Goal: Task Accomplishment & Management: Manage account settings

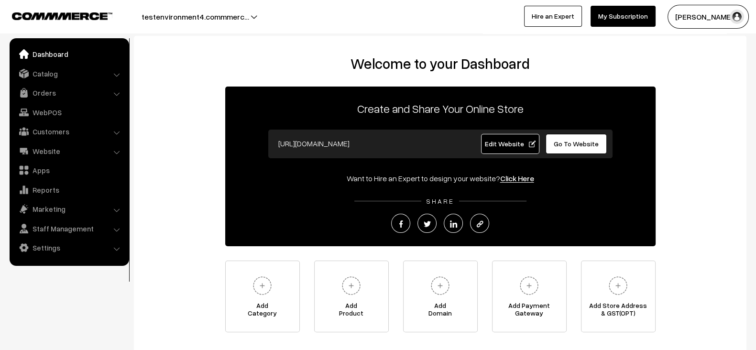
click at [494, 148] on link "Edit Website" at bounding box center [510, 144] width 58 height 20
click at [45, 78] on link "Catalog" at bounding box center [69, 73] width 114 height 17
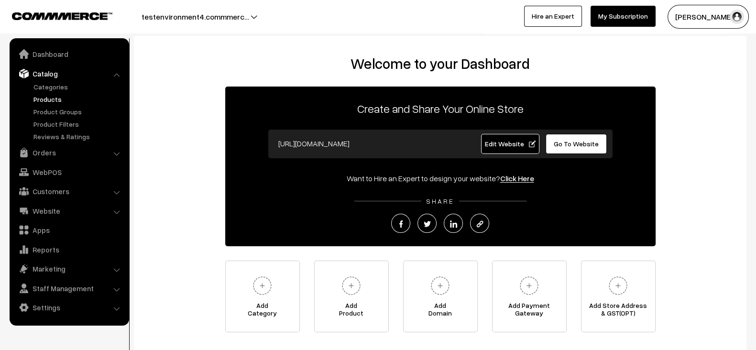
click at [45, 99] on link "Products" at bounding box center [78, 99] width 95 height 10
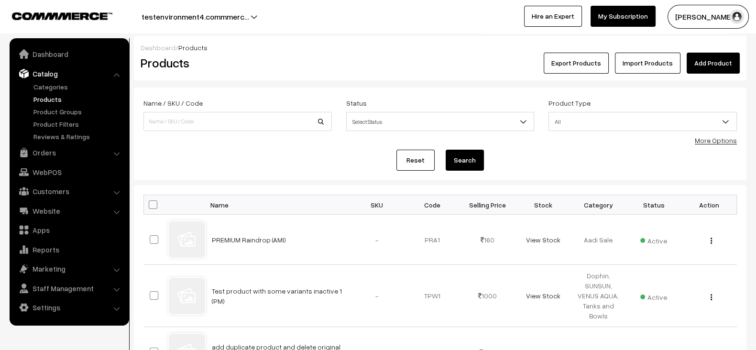
click at [706, 140] on link "More Options" at bounding box center [716, 140] width 42 height 8
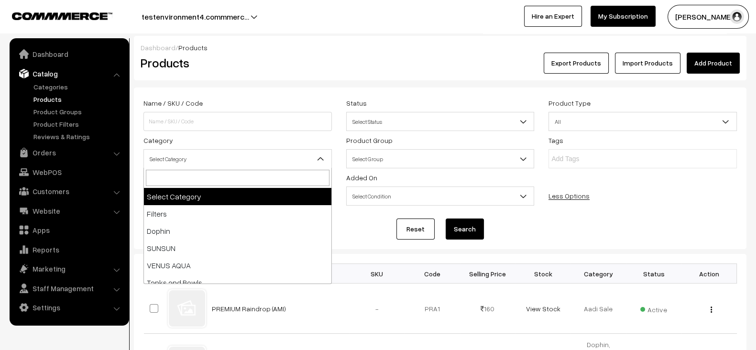
click at [261, 164] on span "Select Category" at bounding box center [237, 159] width 187 height 17
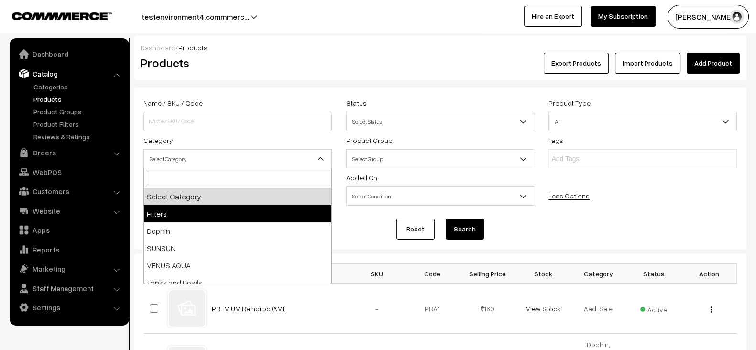
select select "18"
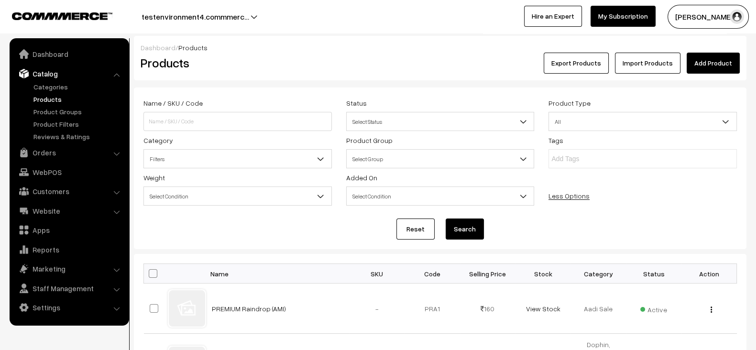
click at [467, 228] on button "Search" at bounding box center [465, 229] width 38 height 21
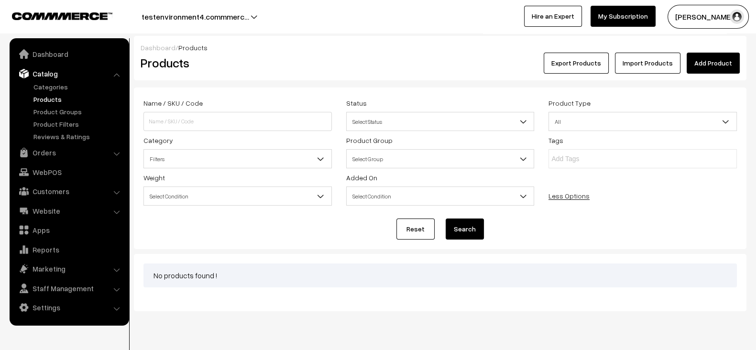
scroll to position [7, 0]
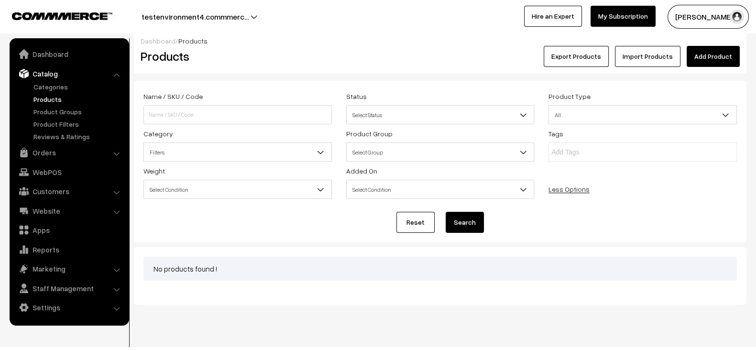
click at [308, 146] on span "Filters" at bounding box center [237, 152] width 187 height 17
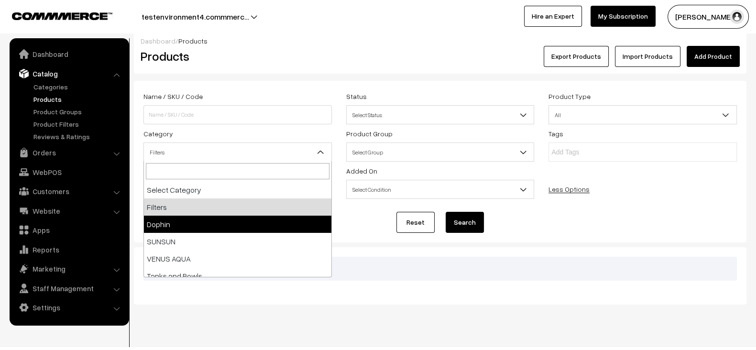
select select "19"
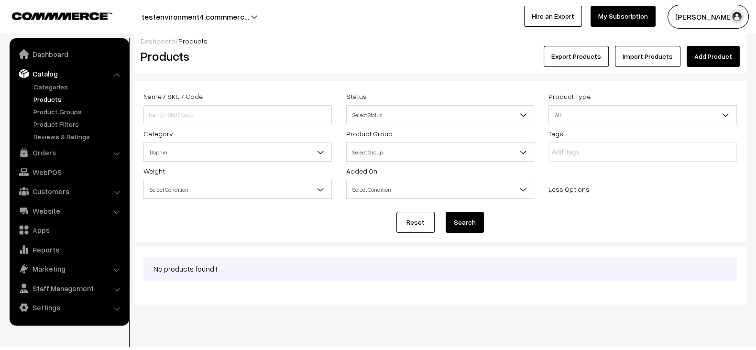
click at [473, 221] on button "Search" at bounding box center [465, 222] width 38 height 21
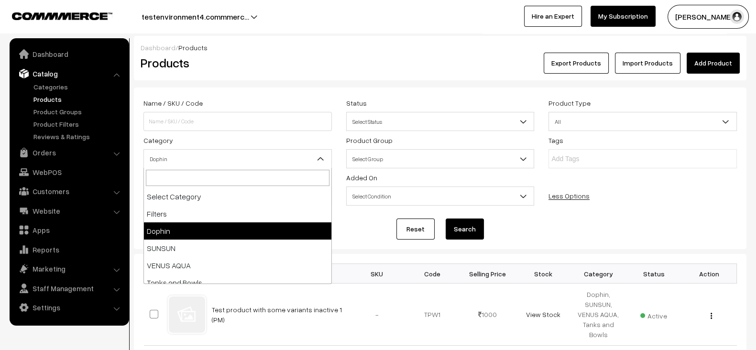
click at [289, 156] on span "Dophin" at bounding box center [237, 159] width 187 height 17
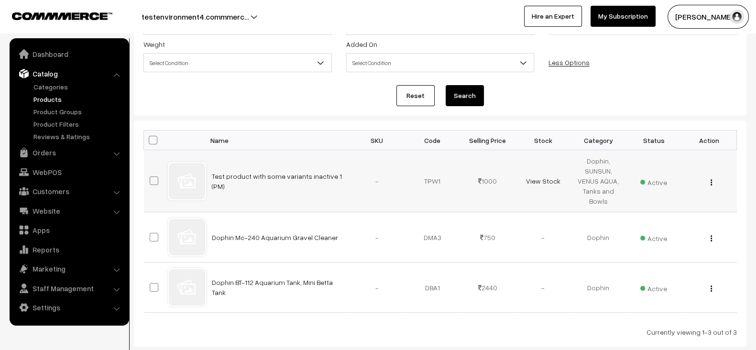
scroll to position [132, 0]
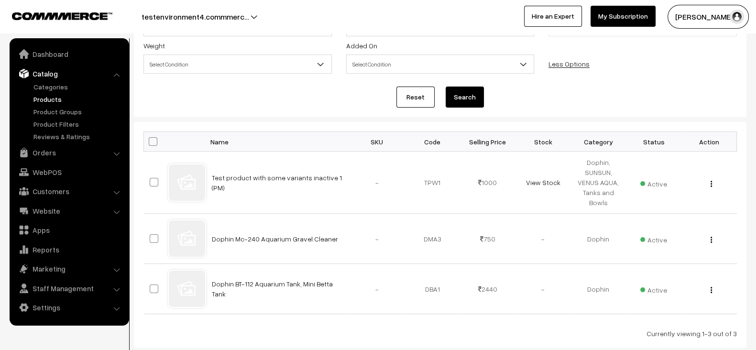
click at [49, 94] on link "Products" at bounding box center [78, 99] width 95 height 10
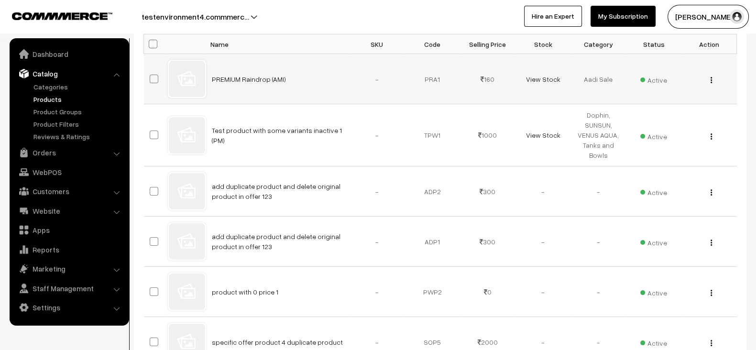
scroll to position [142, 0]
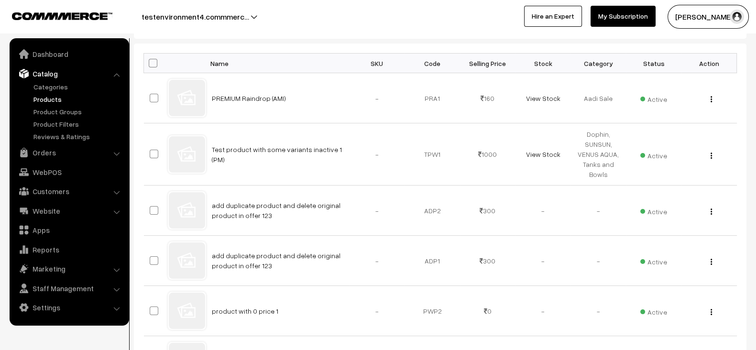
click at [152, 61] on span at bounding box center [153, 63] width 9 height 9
click at [150, 61] on input "checkbox" at bounding box center [147, 63] width 6 height 6
checkbox input "true"
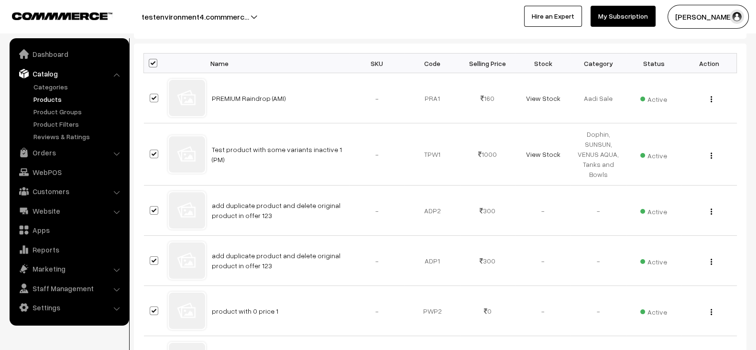
checkbox input "true"
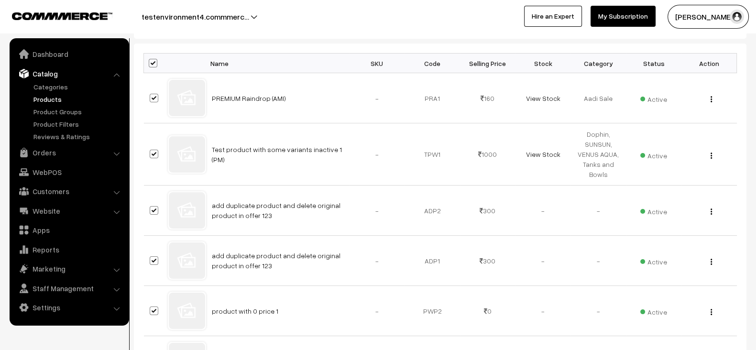
checkbox input "true"
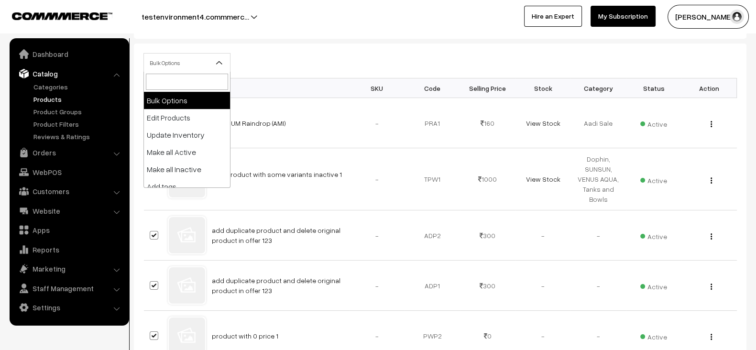
click at [199, 62] on span "Bulk Options" at bounding box center [187, 63] width 86 height 17
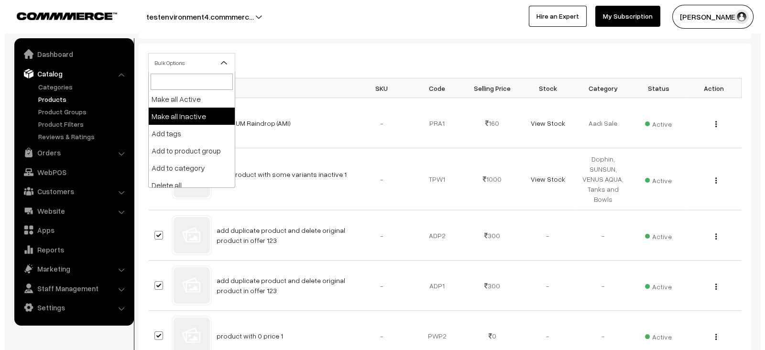
scroll to position [59, 0]
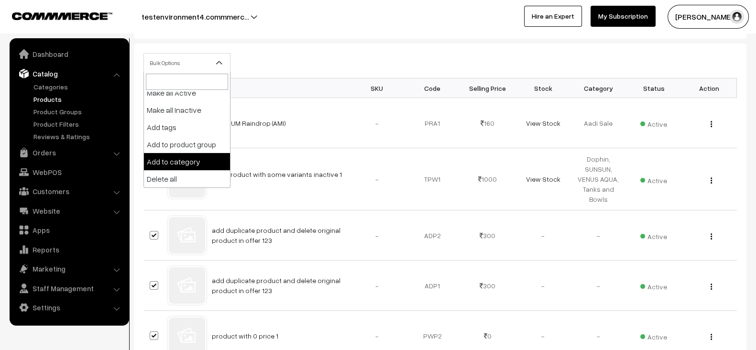
select select "category"
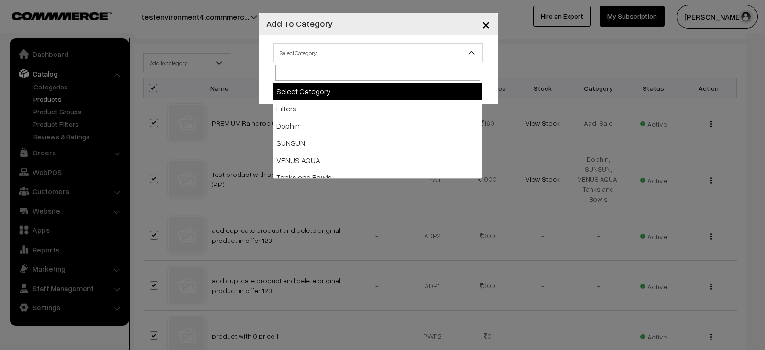
click at [340, 46] on span "Select Category" at bounding box center [378, 52] width 208 height 17
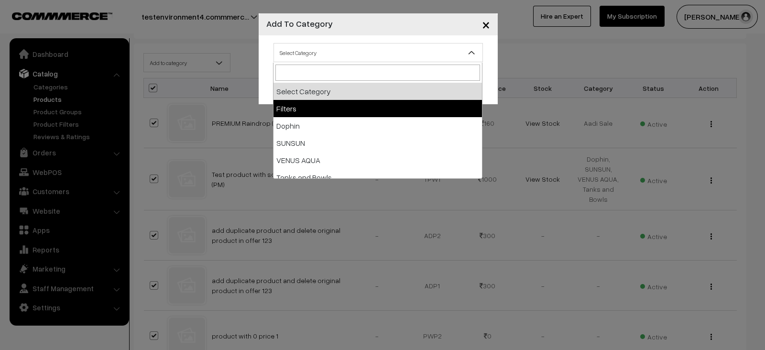
select select "18"
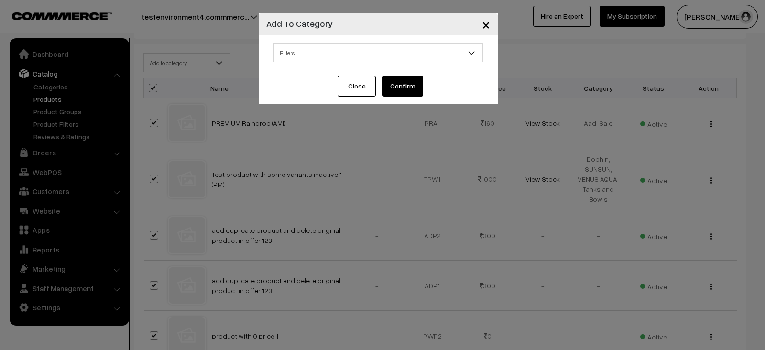
click at [404, 83] on button "Confirm" at bounding box center [403, 86] width 41 height 21
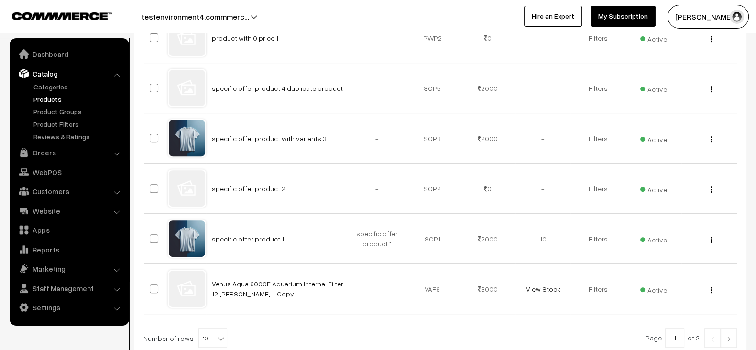
scroll to position [497, 0]
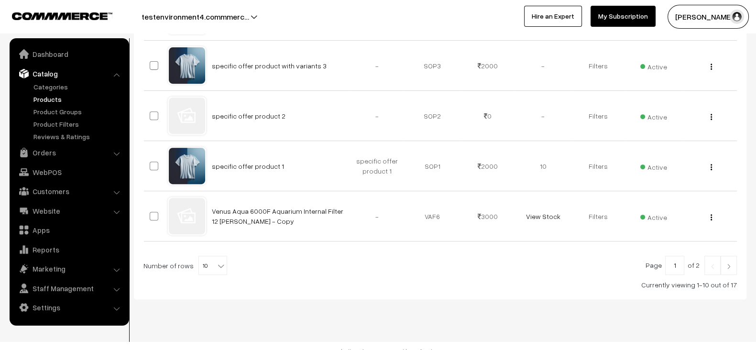
click at [729, 256] on link at bounding box center [729, 265] width 16 height 19
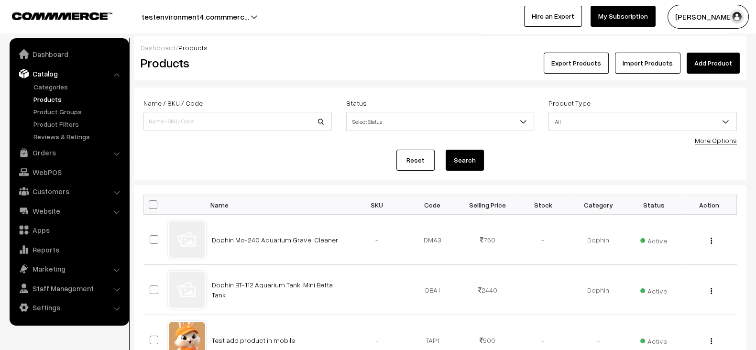
click at [157, 202] on span at bounding box center [153, 204] width 9 height 9
click at [150, 202] on input "checkbox" at bounding box center [147, 204] width 6 height 6
checkbox input "true"
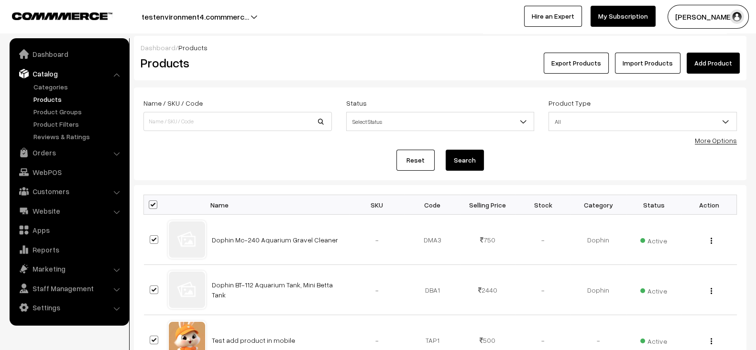
checkbox input "true"
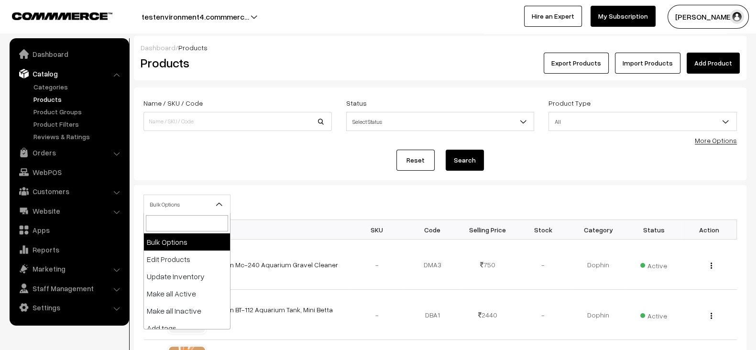
click at [192, 212] on span "Bulk Options" at bounding box center [186, 204] width 87 height 19
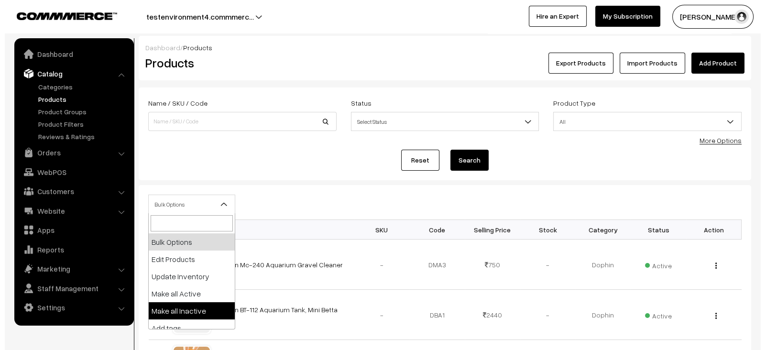
scroll to position [59, 0]
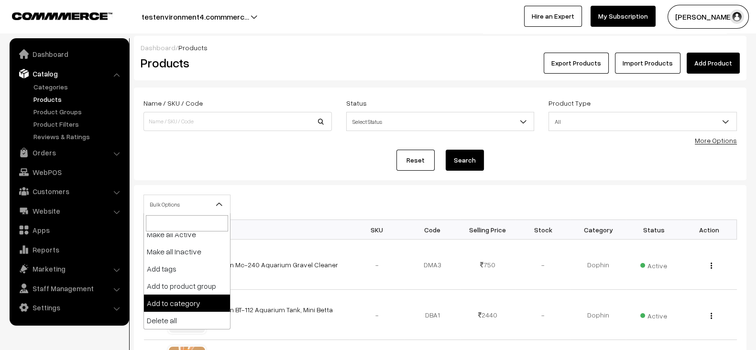
select select "category"
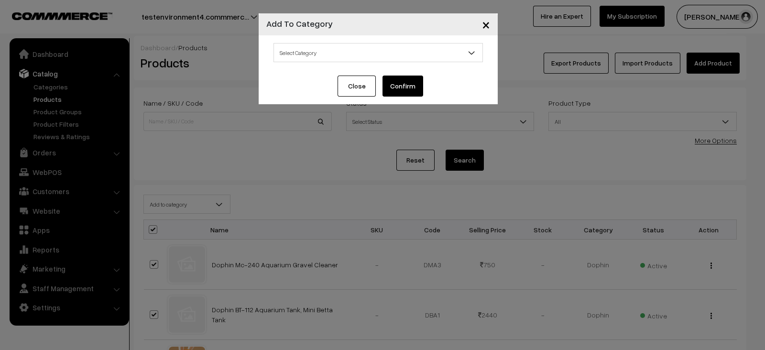
click at [308, 56] on span "Select Category" at bounding box center [378, 52] width 208 height 17
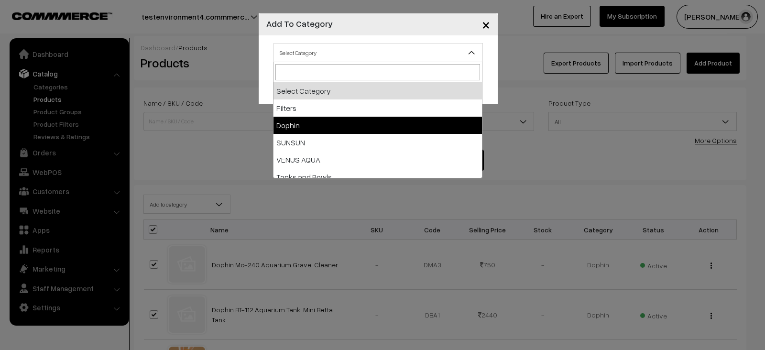
select select "19"
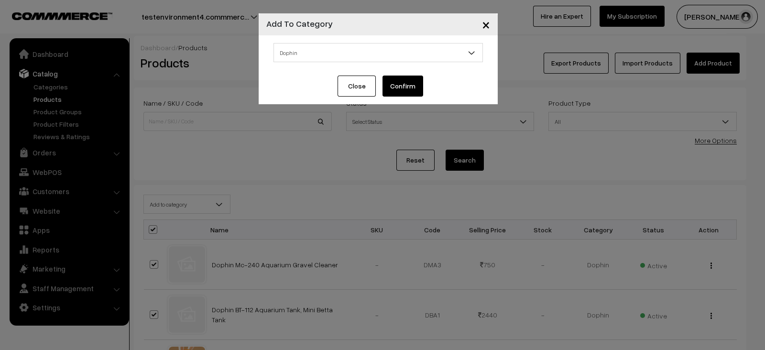
click at [398, 76] on button "Confirm" at bounding box center [403, 86] width 41 height 21
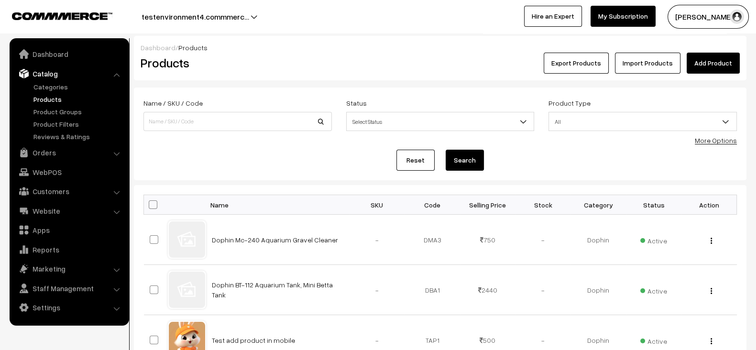
click at [149, 206] on span at bounding box center [153, 204] width 9 height 9
click at [148, 206] on input "checkbox" at bounding box center [147, 204] width 6 height 6
checkbox input "true"
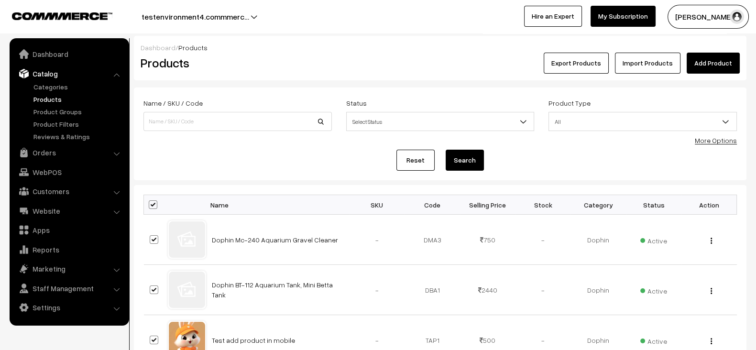
checkbox input "true"
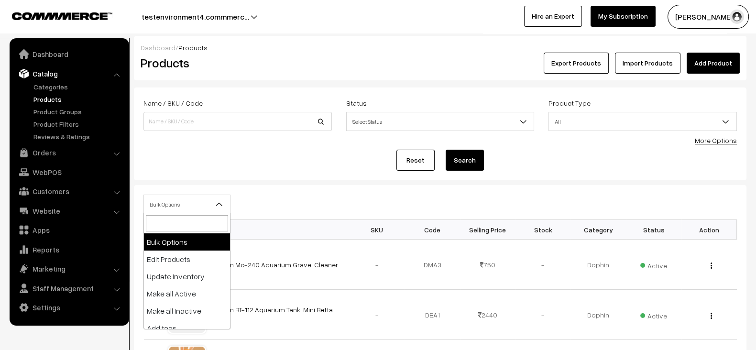
click at [205, 203] on span "Bulk Options" at bounding box center [187, 204] width 86 height 17
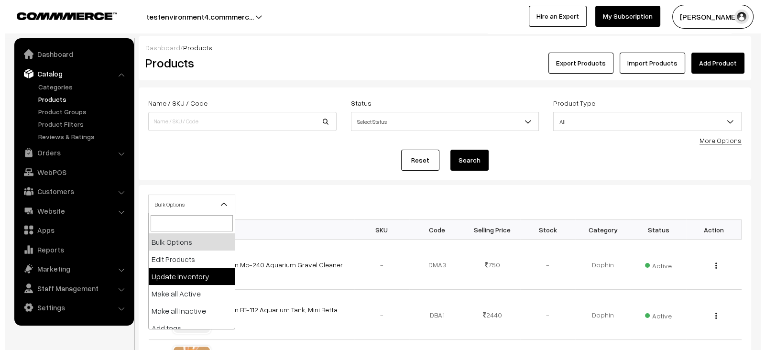
scroll to position [59, 0]
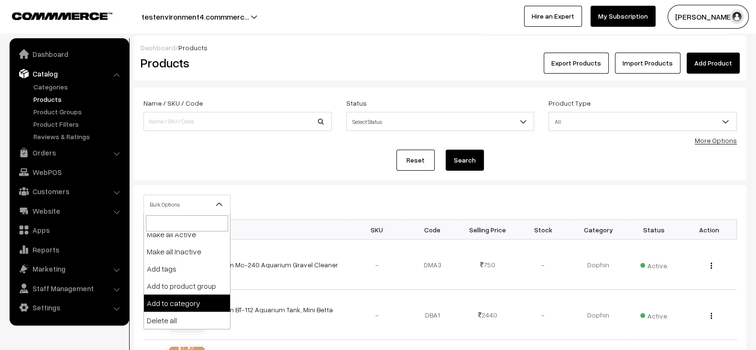
select select "category"
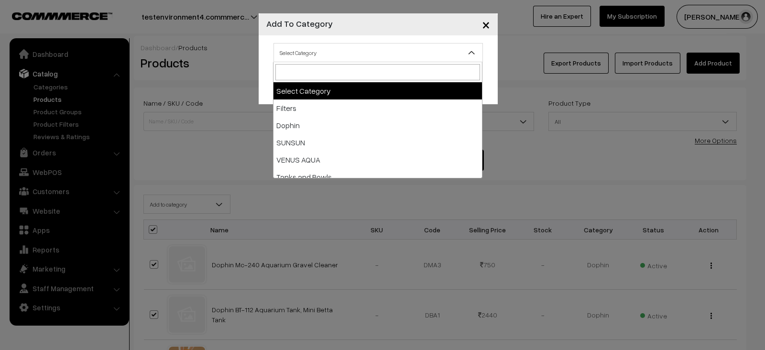
click at [376, 47] on span "Select Category" at bounding box center [378, 52] width 208 height 17
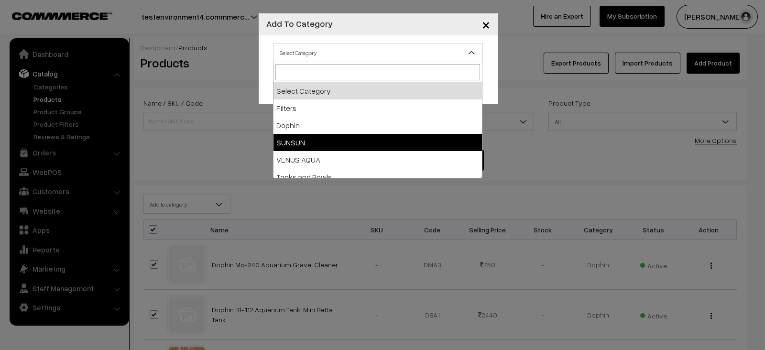
select select "20"
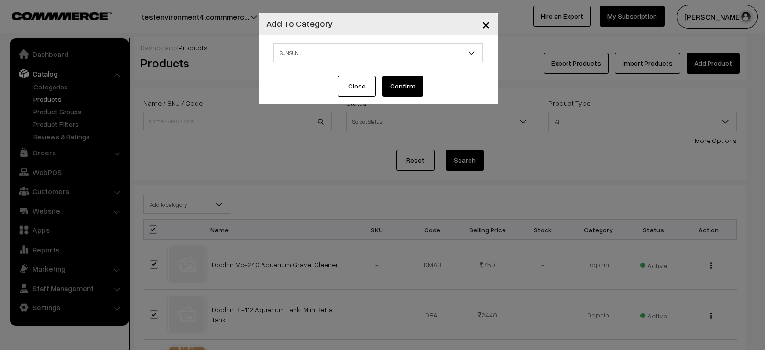
click at [401, 78] on button "Confirm" at bounding box center [403, 86] width 41 height 21
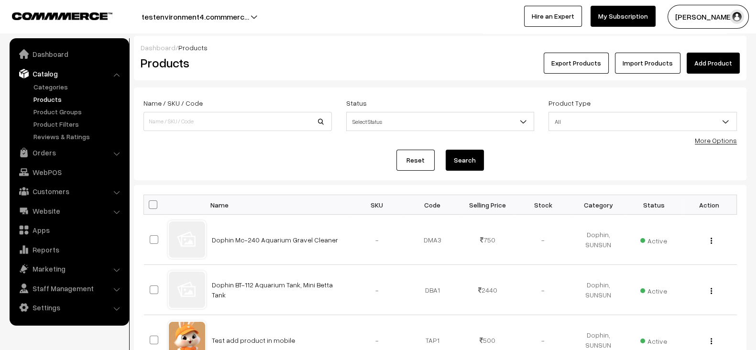
click at [155, 203] on span at bounding box center [153, 204] width 9 height 9
click at [150, 203] on input "checkbox" at bounding box center [147, 204] width 6 height 6
checkbox input "true"
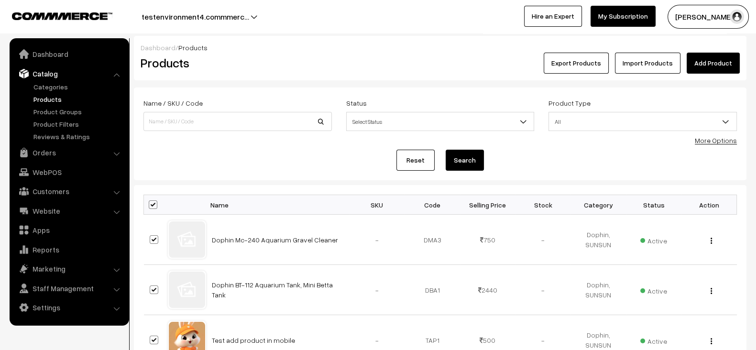
checkbox input "true"
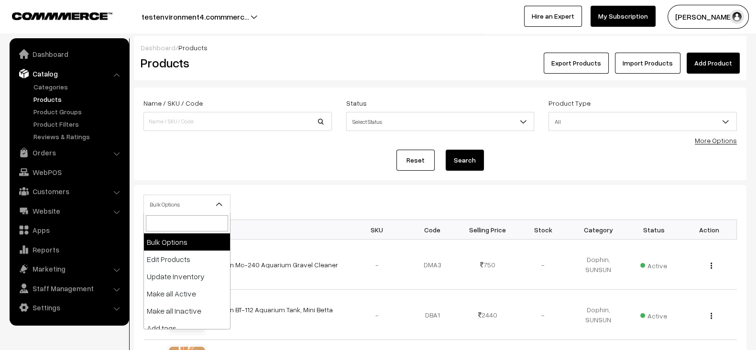
click at [215, 209] on span "Bulk Options" at bounding box center [187, 204] width 86 height 17
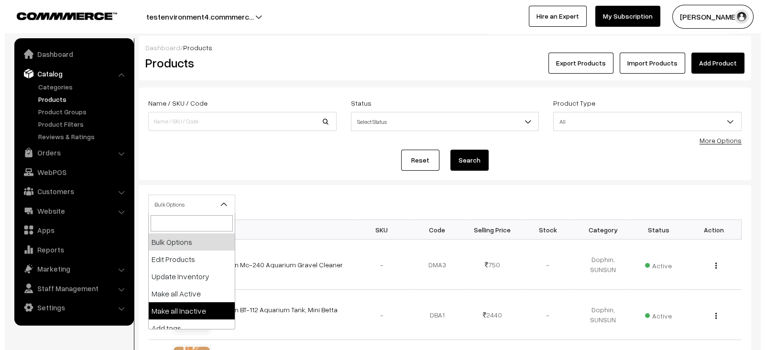
scroll to position [59, 0]
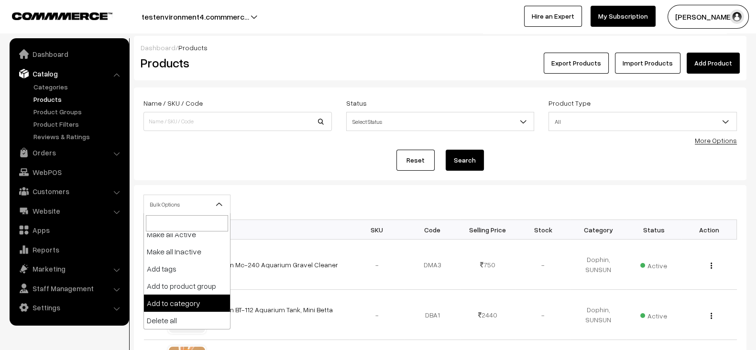
select select "category"
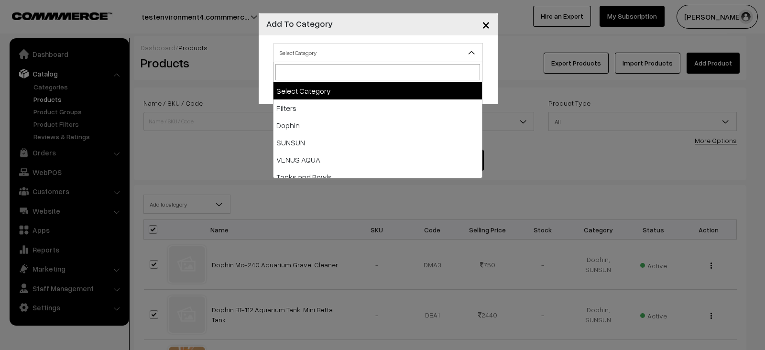
click at [375, 52] on span "Select Category" at bounding box center [378, 52] width 208 height 17
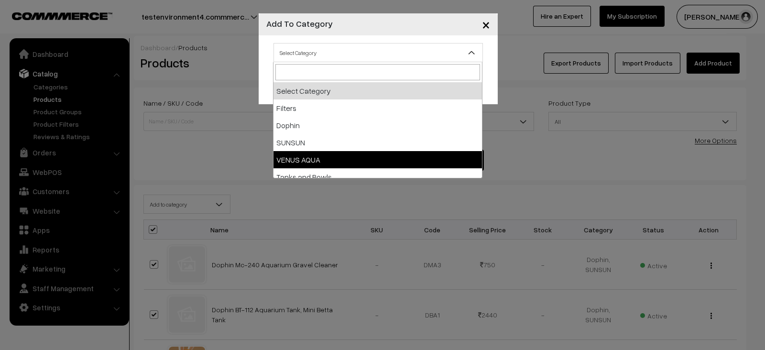
select select "21"
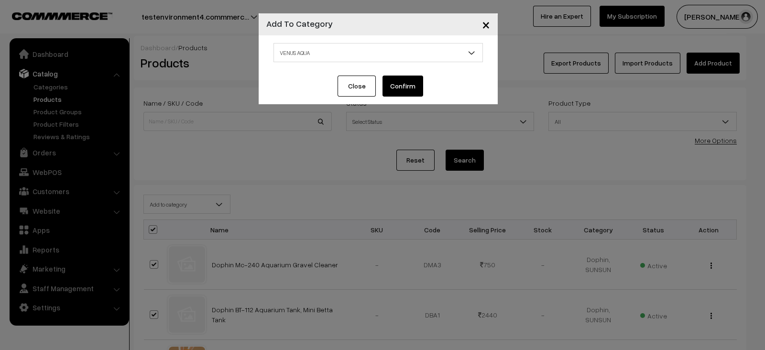
click at [404, 87] on button "Confirm" at bounding box center [403, 86] width 41 height 21
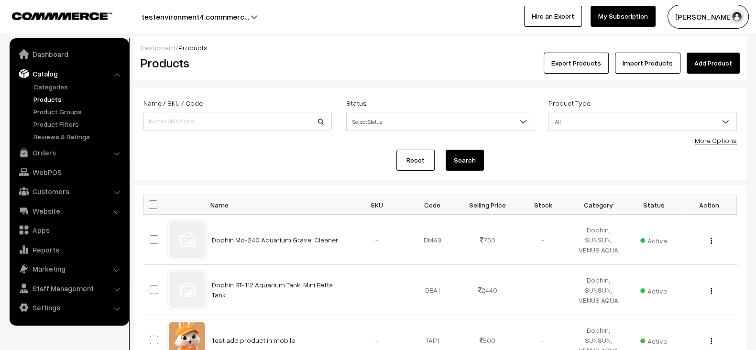
click at [154, 203] on span at bounding box center [153, 204] width 9 height 9
click at [150, 203] on input "checkbox" at bounding box center [147, 204] width 6 height 6
checkbox input "true"
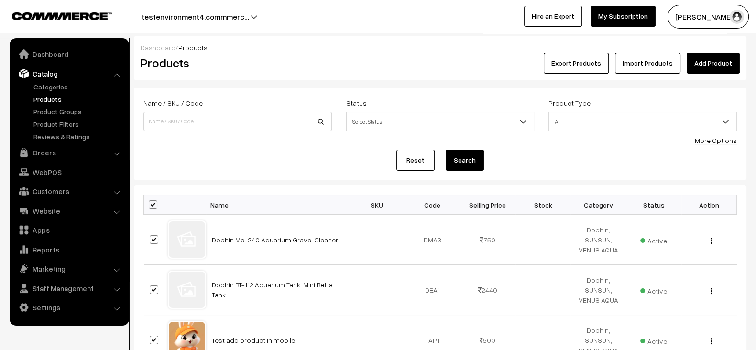
checkbox input "true"
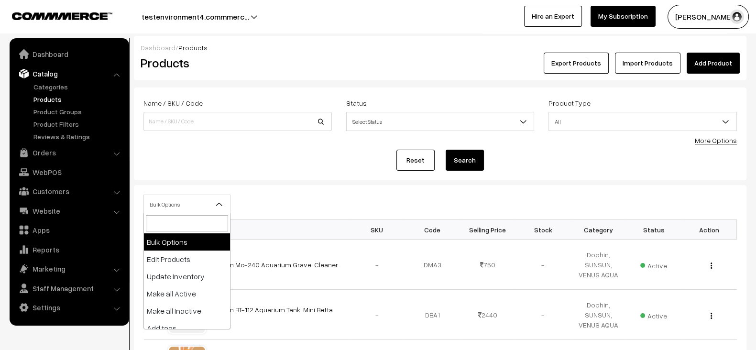
click at [189, 200] on span "Bulk Options" at bounding box center [187, 204] width 86 height 17
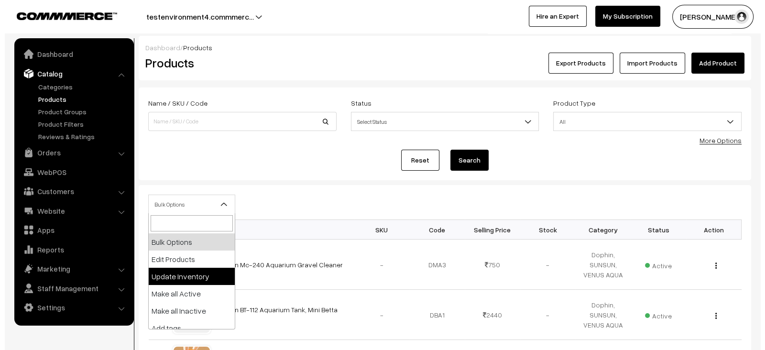
scroll to position [59, 0]
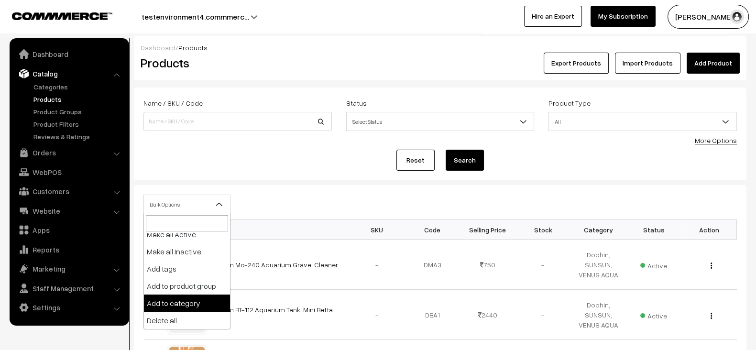
select select "category"
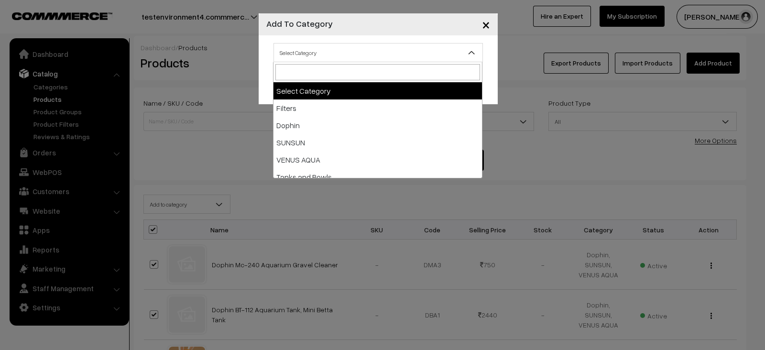
click at [391, 55] on span "Select Category" at bounding box center [378, 52] width 208 height 17
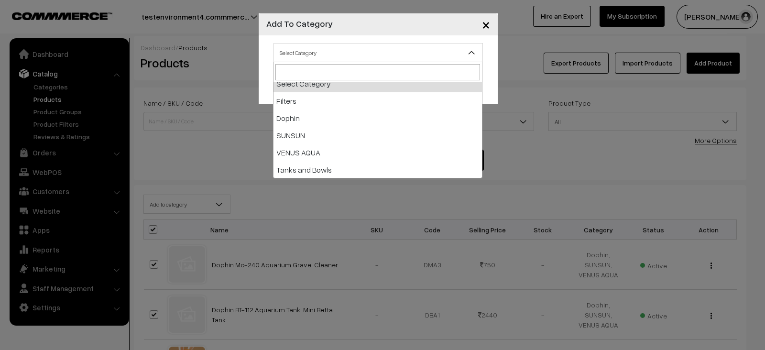
scroll to position [24, 0]
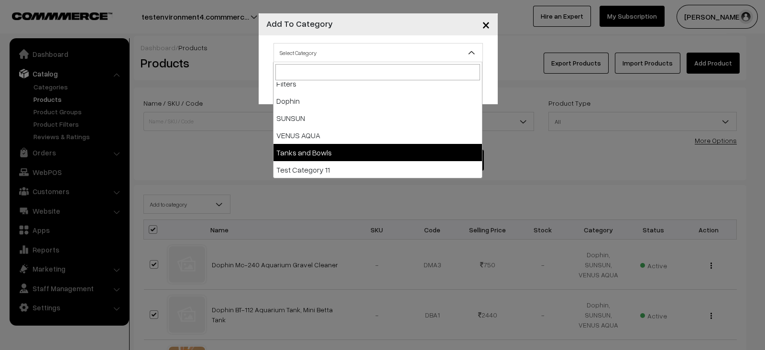
select select "22"
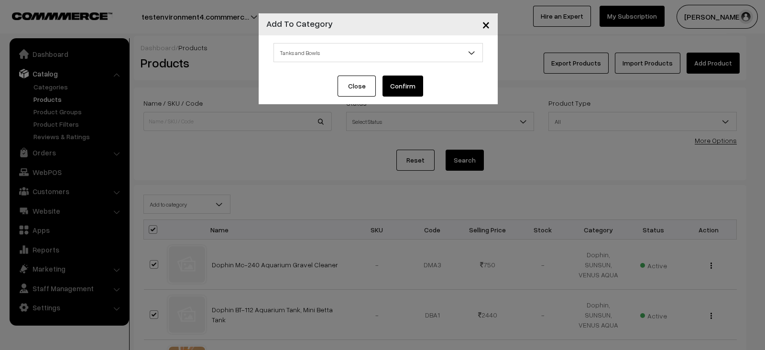
click at [405, 80] on button "Confirm" at bounding box center [403, 86] width 41 height 21
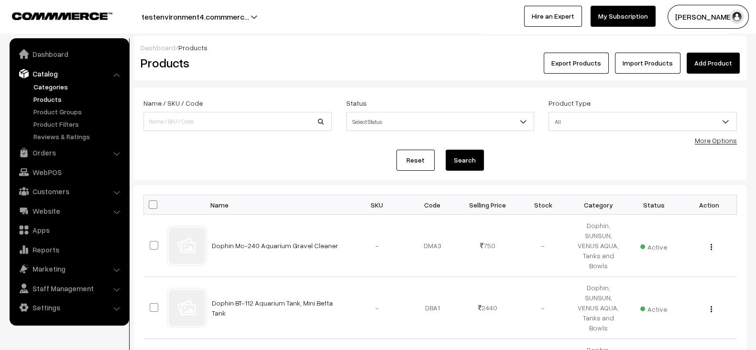
click at [49, 87] on link "Categories" at bounding box center [78, 87] width 95 height 10
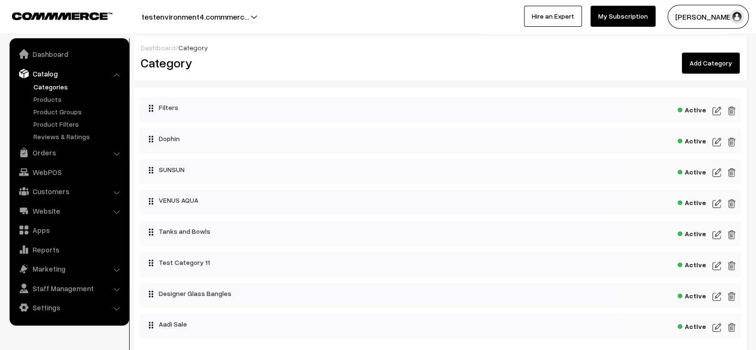
click at [718, 110] on img at bounding box center [716, 110] width 9 height 11
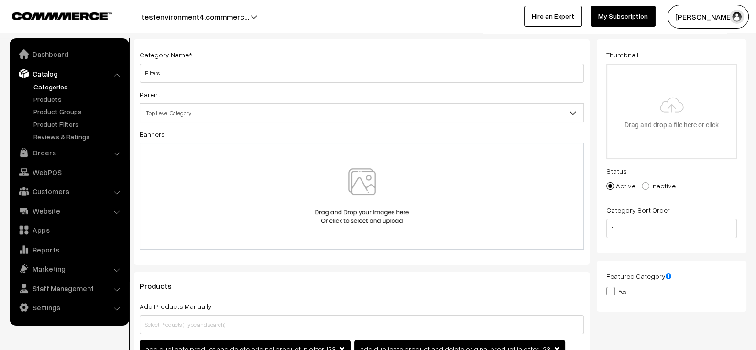
scroll to position [49, 0]
click at [374, 205] on img at bounding box center [362, 196] width 98 height 56
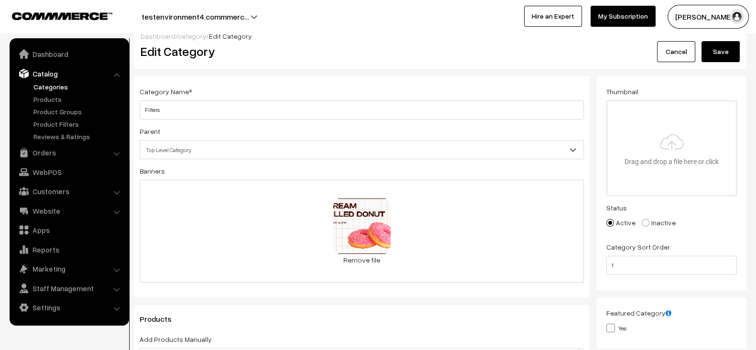
scroll to position [0, 0]
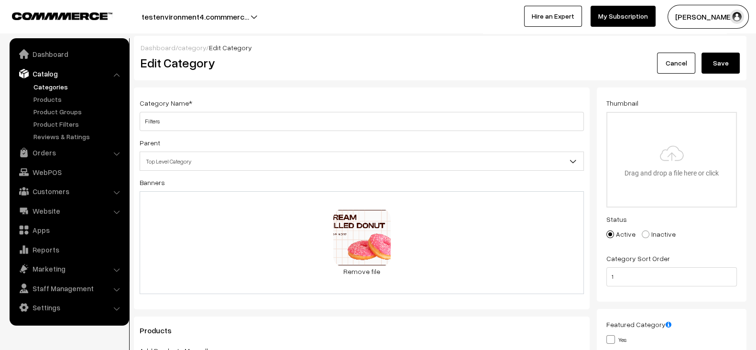
click at [724, 69] on button "Save" at bounding box center [720, 63] width 38 height 21
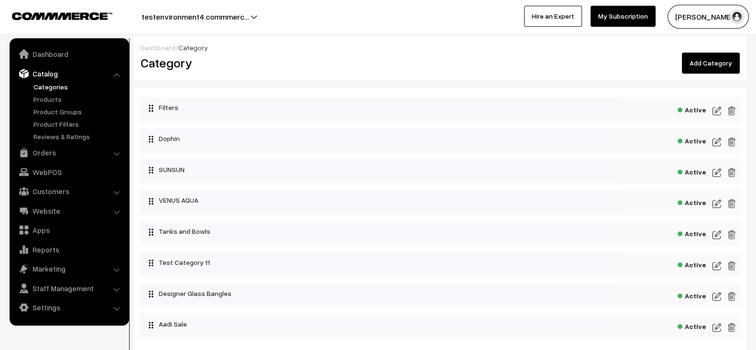
scroll to position [6, 0]
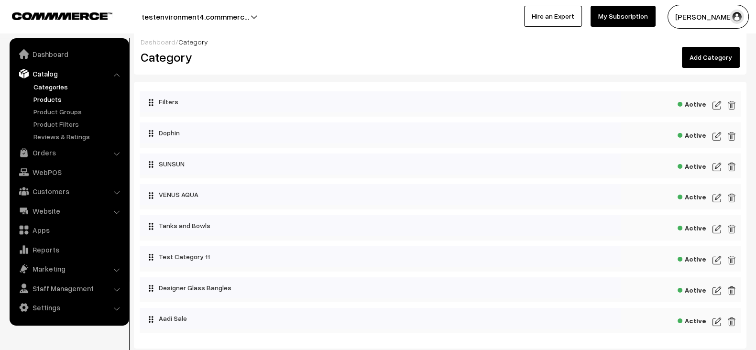
click at [39, 99] on link "Products" at bounding box center [78, 99] width 95 height 10
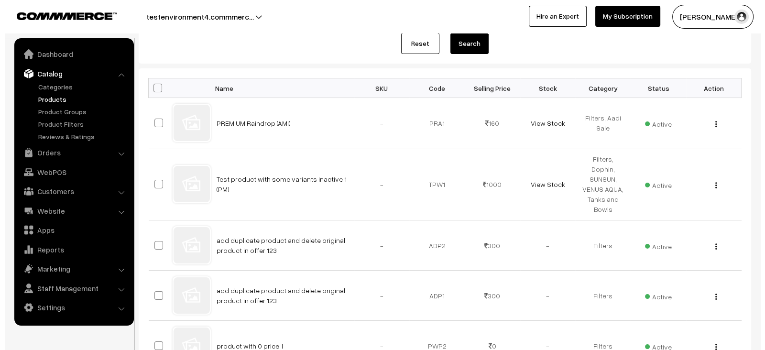
scroll to position [118, 0]
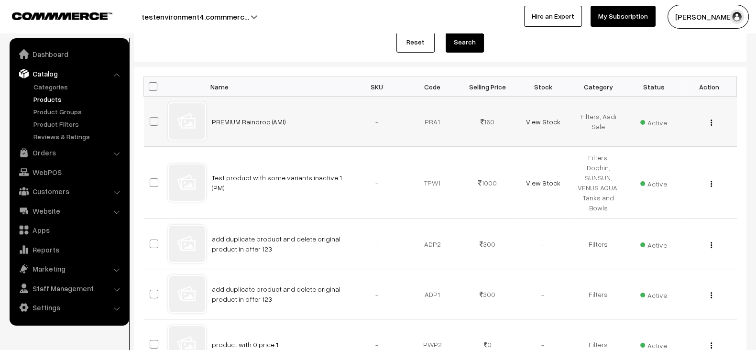
click at [651, 120] on span "Active" at bounding box center [653, 121] width 27 height 12
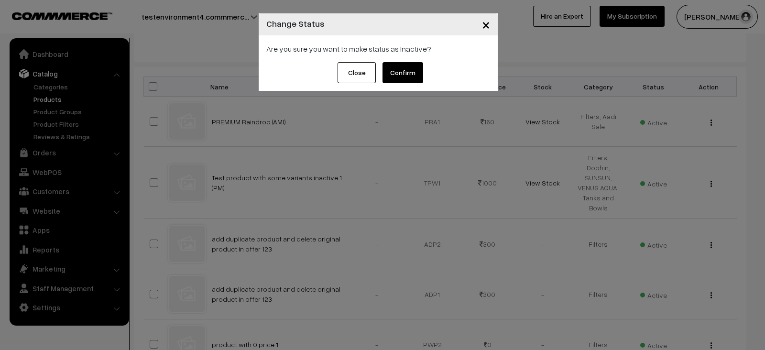
click at [406, 78] on button "Confirm" at bounding box center [403, 72] width 41 height 21
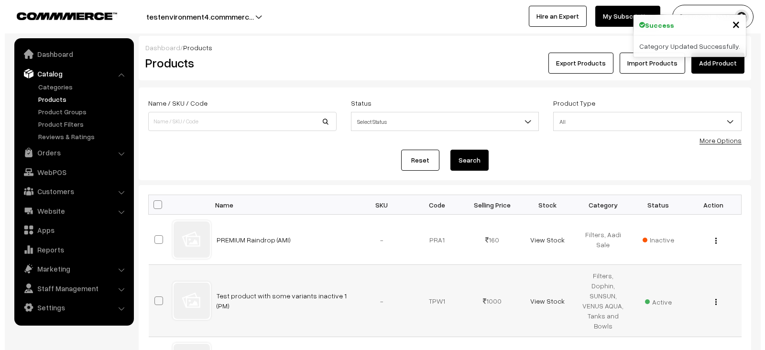
scroll to position [118, 0]
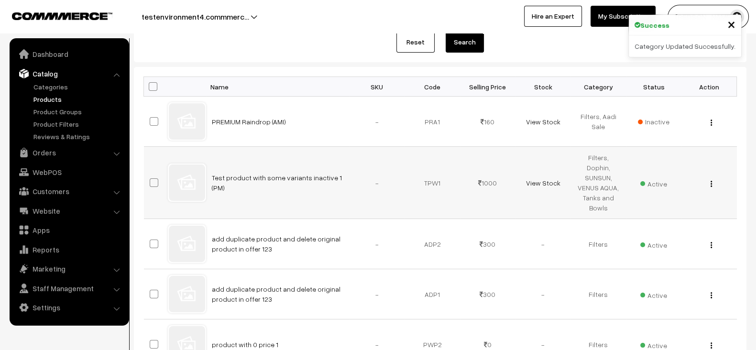
click at [646, 177] on span "Active" at bounding box center [653, 182] width 27 height 12
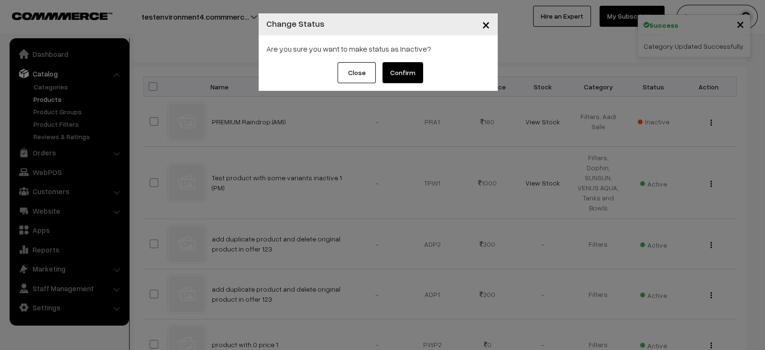
click at [411, 63] on button "Confirm" at bounding box center [403, 72] width 41 height 21
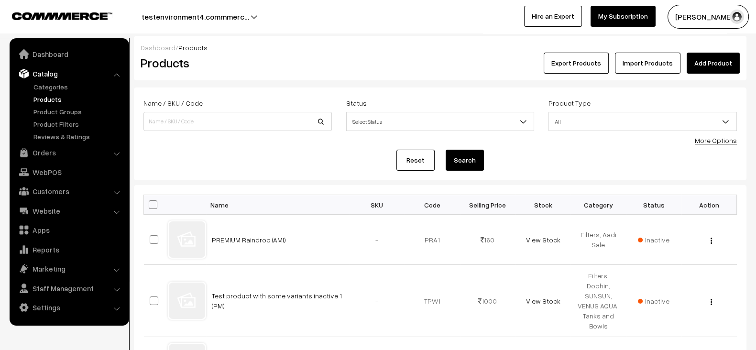
scroll to position [2, 0]
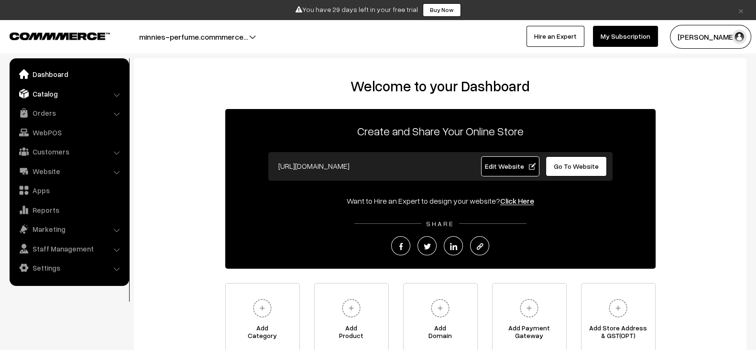
click at [77, 87] on link "Catalog" at bounding box center [69, 93] width 114 height 17
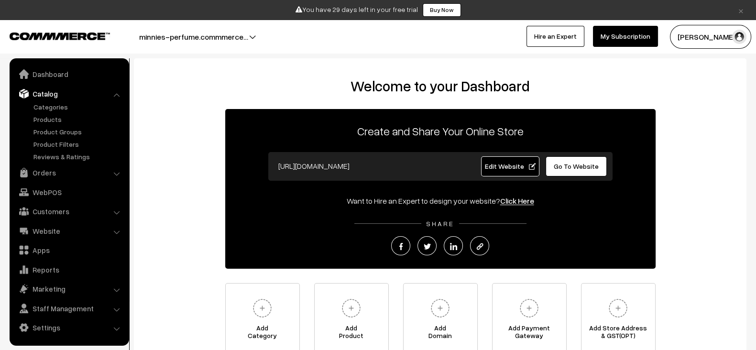
click at [229, 106] on div "Welcome to your Dashboard Create and Share Your Online Store https://minnies-pe…" at bounding box center [439, 215] width 593 height 277
click at [490, 169] on span "Edit Website" at bounding box center [509, 166] width 51 height 8
click at [710, 28] on button "SHRUTI GUPTA" at bounding box center [710, 37] width 81 height 24
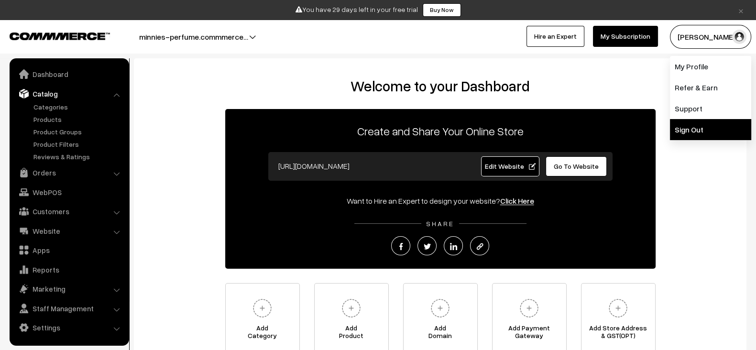
click at [697, 131] on link "Sign Out" at bounding box center [710, 129] width 81 height 21
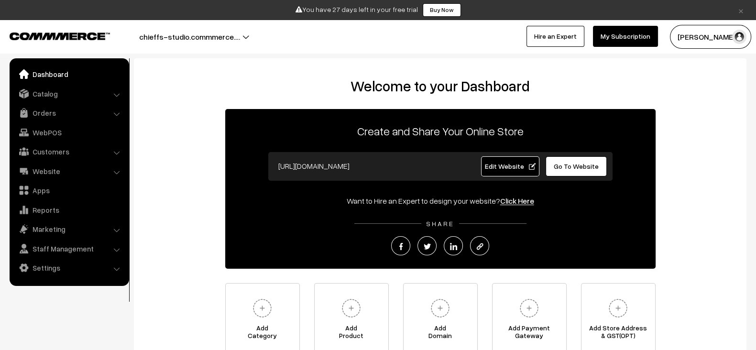
click at [428, 164] on input "https://chieffs-studio.commmerce.com" at bounding box center [367, 165] width 189 height 19
click at [318, 196] on div "Want to Hire an Expert to design your website? Click Here" at bounding box center [440, 200] width 430 height 11
drag, startPoint x: 265, startPoint y: 161, endPoint x: 419, endPoint y: 169, distance: 154.2
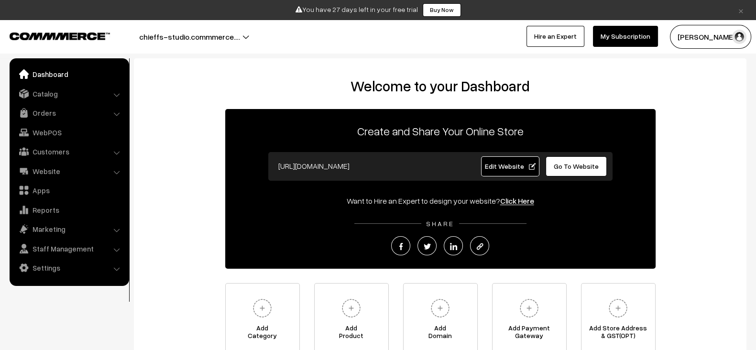
click at [419, 169] on div "https://chieffs-studio.commmerce.com" at bounding box center [367, 166] width 203 height 20
click at [419, 169] on input "https://chieffs-studio.commmerce.com" at bounding box center [367, 165] width 189 height 19
drag, startPoint x: 419, startPoint y: 169, endPoint x: 257, endPoint y: 166, distance: 162.1
click at [257, 166] on div "Create and Share Your Online Store https://chieffs-studio.commmerce.com Edit We…" at bounding box center [440, 189] width 430 height 160
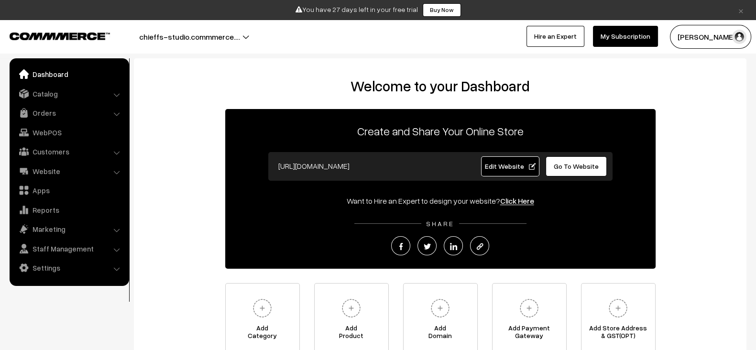
drag, startPoint x: 257, startPoint y: 166, endPoint x: 416, endPoint y: 159, distance: 158.9
click at [416, 159] on div "Create and Share Your Online Store https://chieffs-studio.commmerce.com Edit We…" at bounding box center [440, 189] width 430 height 160
click at [416, 159] on input "https://chieffs-studio.commmerce.com" at bounding box center [367, 165] width 189 height 19
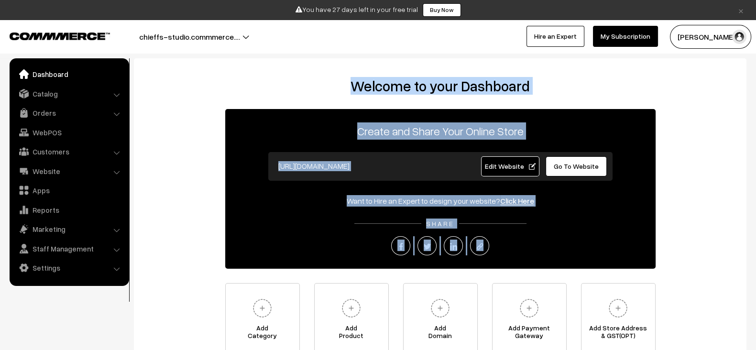
drag, startPoint x: 353, startPoint y: 87, endPoint x: 483, endPoint y: 265, distance: 220.0
click at [483, 265] on div "Welcome to your Dashboard Create and Share Your Online Store https://chieffs-st…" at bounding box center [439, 215] width 593 height 277
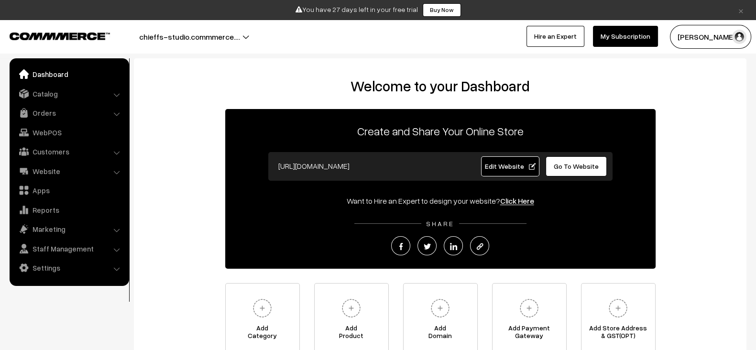
click at [515, 264] on div "Create and Share Your Online Store https://chieffs-studio.commmerce.com Edit We…" at bounding box center [440, 189] width 430 height 160
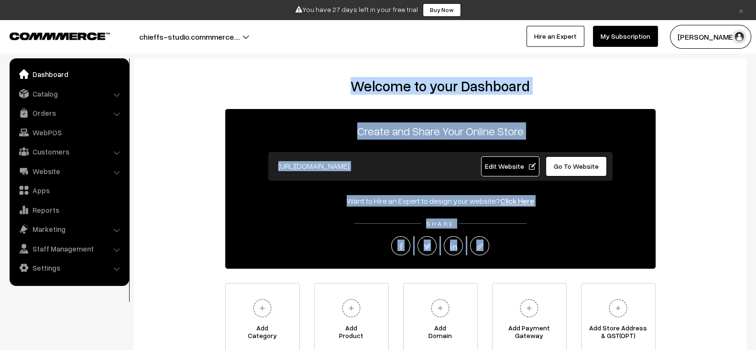
drag, startPoint x: 515, startPoint y: 264, endPoint x: 322, endPoint y: 85, distance: 263.9
click at [322, 85] on div "Welcome to your Dashboard Create and Share Your Online Store https://chieffs-st…" at bounding box center [439, 215] width 593 height 277
click at [322, 85] on h2 "Welcome to your Dashboard" at bounding box center [439, 85] width 593 height 17
drag, startPoint x: 322, startPoint y: 85, endPoint x: 526, endPoint y: 252, distance: 264.0
click at [526, 252] on div "Welcome to your Dashboard Create and Share Your Online Store https://chieffs-st…" at bounding box center [439, 215] width 593 height 277
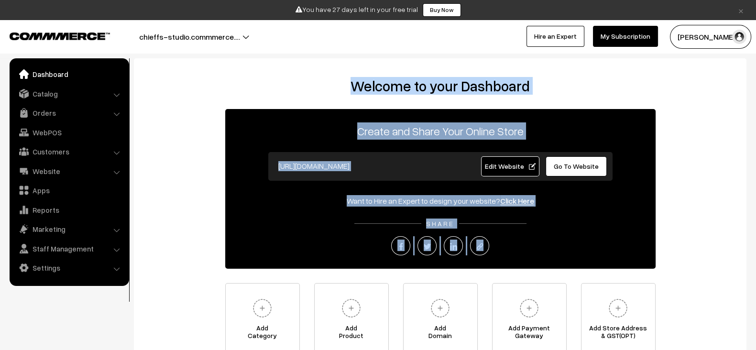
click at [526, 252] on div at bounding box center [440, 245] width 430 height 19
drag, startPoint x: 526, startPoint y: 252, endPoint x: 333, endPoint y: 79, distance: 258.7
click at [333, 79] on div "Welcome to your Dashboard Create and Share Your Online Store https://chieffs-st…" at bounding box center [439, 215] width 593 height 277
click at [333, 79] on h2 "Welcome to your Dashboard" at bounding box center [439, 85] width 593 height 17
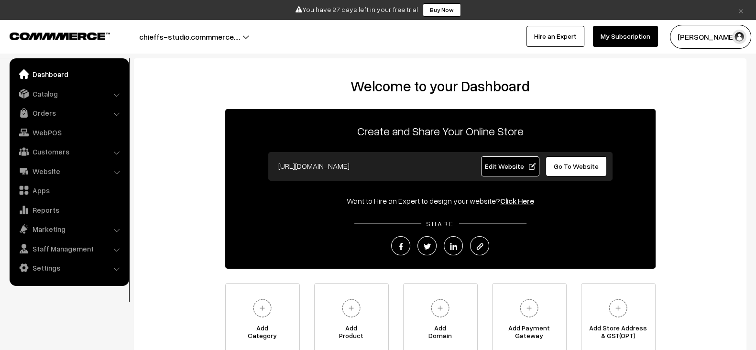
click at [700, 30] on button "Pujan Shah" at bounding box center [710, 37] width 81 height 24
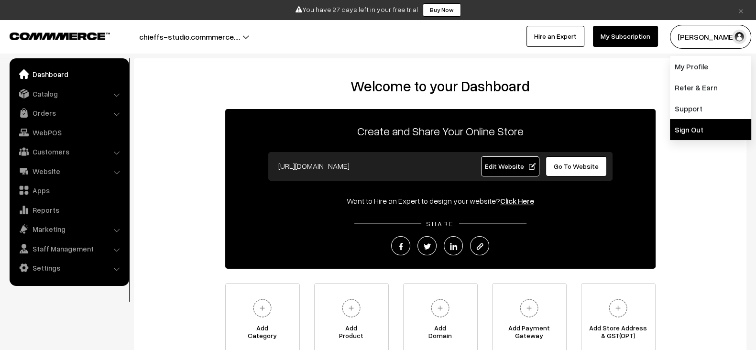
click at [689, 126] on link "Sign Out" at bounding box center [710, 129] width 81 height 21
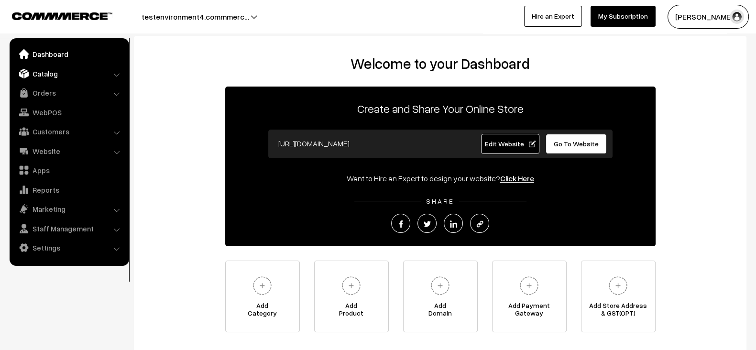
click at [40, 79] on link "Catalog" at bounding box center [69, 73] width 114 height 17
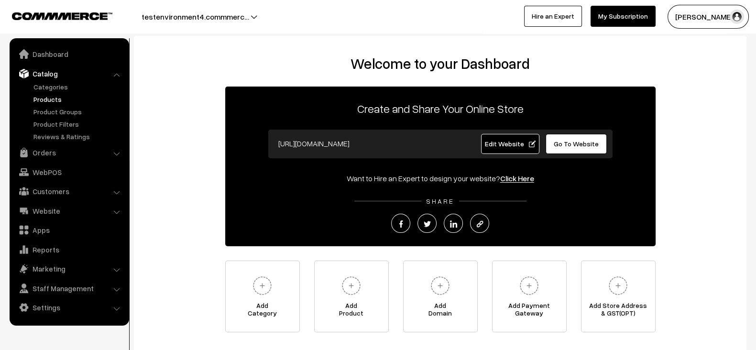
click at [41, 101] on link "Products" at bounding box center [78, 99] width 95 height 10
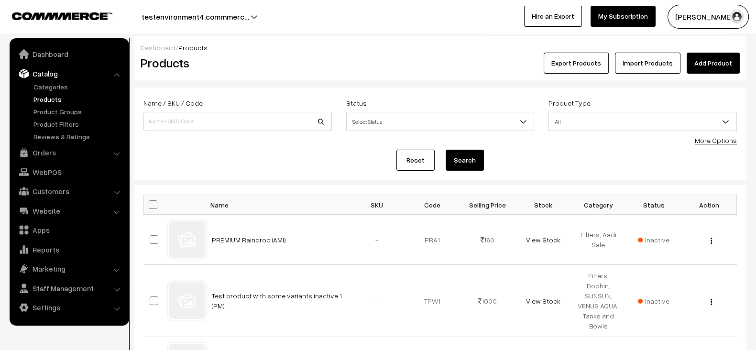
click at [261, 164] on div "Reset Search" at bounding box center [439, 160] width 593 height 21
click at [49, 212] on link "Website" at bounding box center [69, 210] width 114 height 17
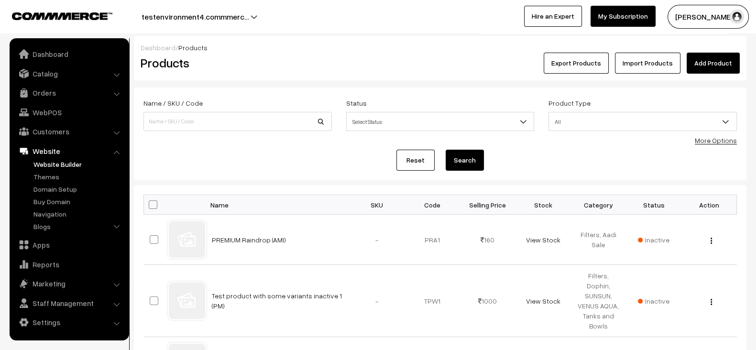
click at [41, 166] on link "Website Builder" at bounding box center [78, 164] width 95 height 10
